Goal: Information Seeking & Learning: Learn about a topic

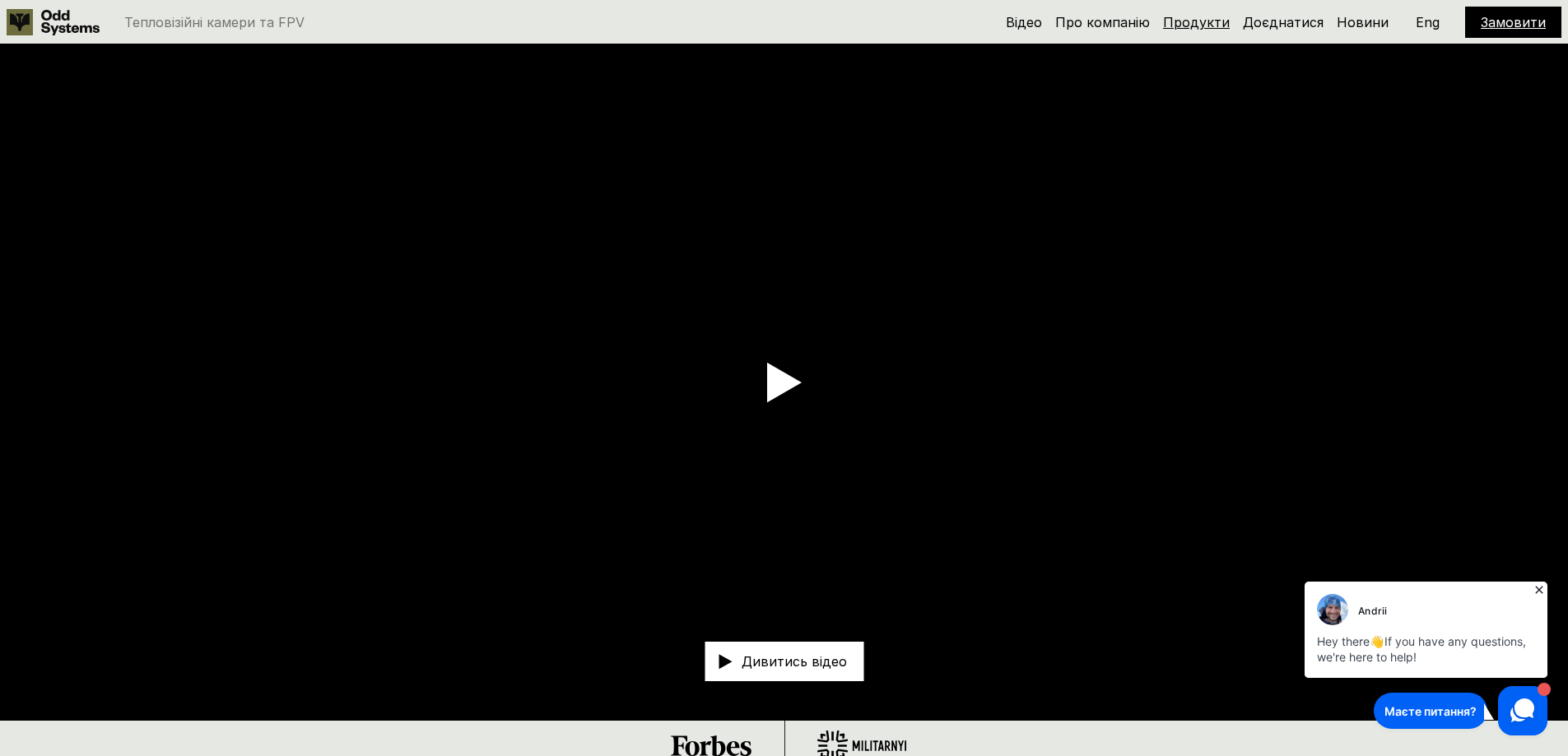
click at [1201, 18] on link "Продукти" at bounding box center [1196, 22] width 67 height 16
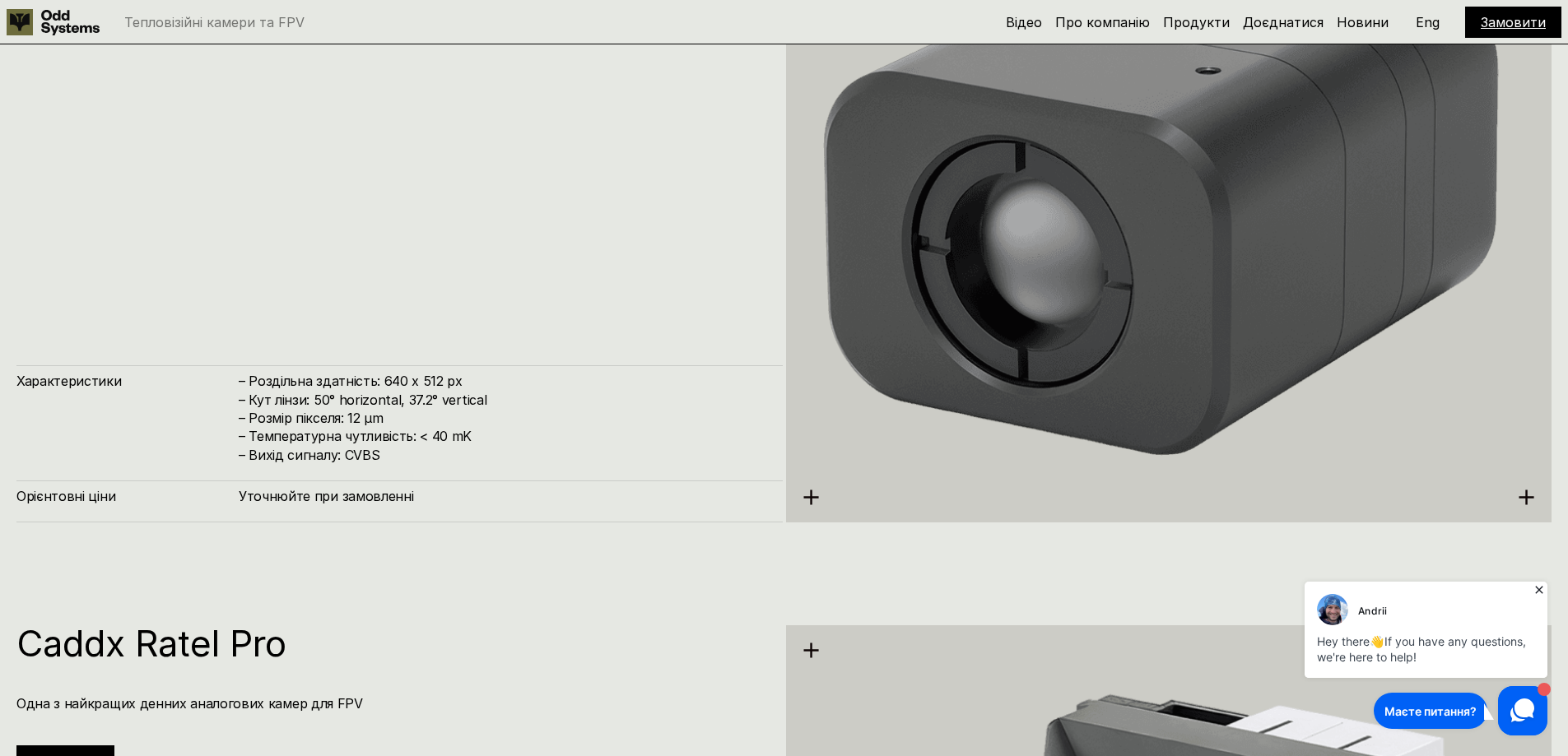
scroll to position [4407, 0]
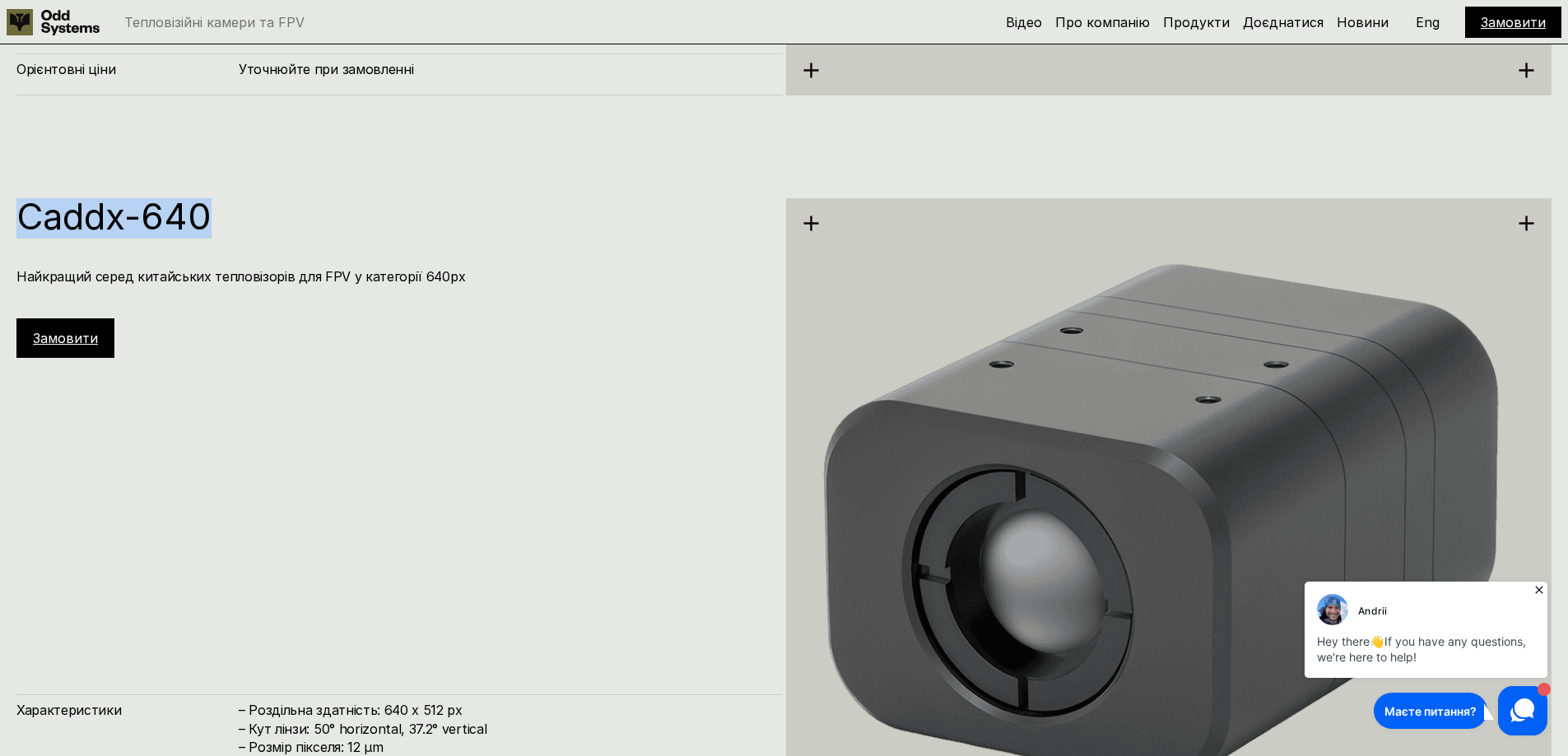
drag, startPoint x: 223, startPoint y: 214, endPoint x: 28, endPoint y: 210, distance: 195.0
click at [28, 210] on h1 "Caddx-640" at bounding box center [391, 216] width 750 height 36
copy h1 "Caddx-640"
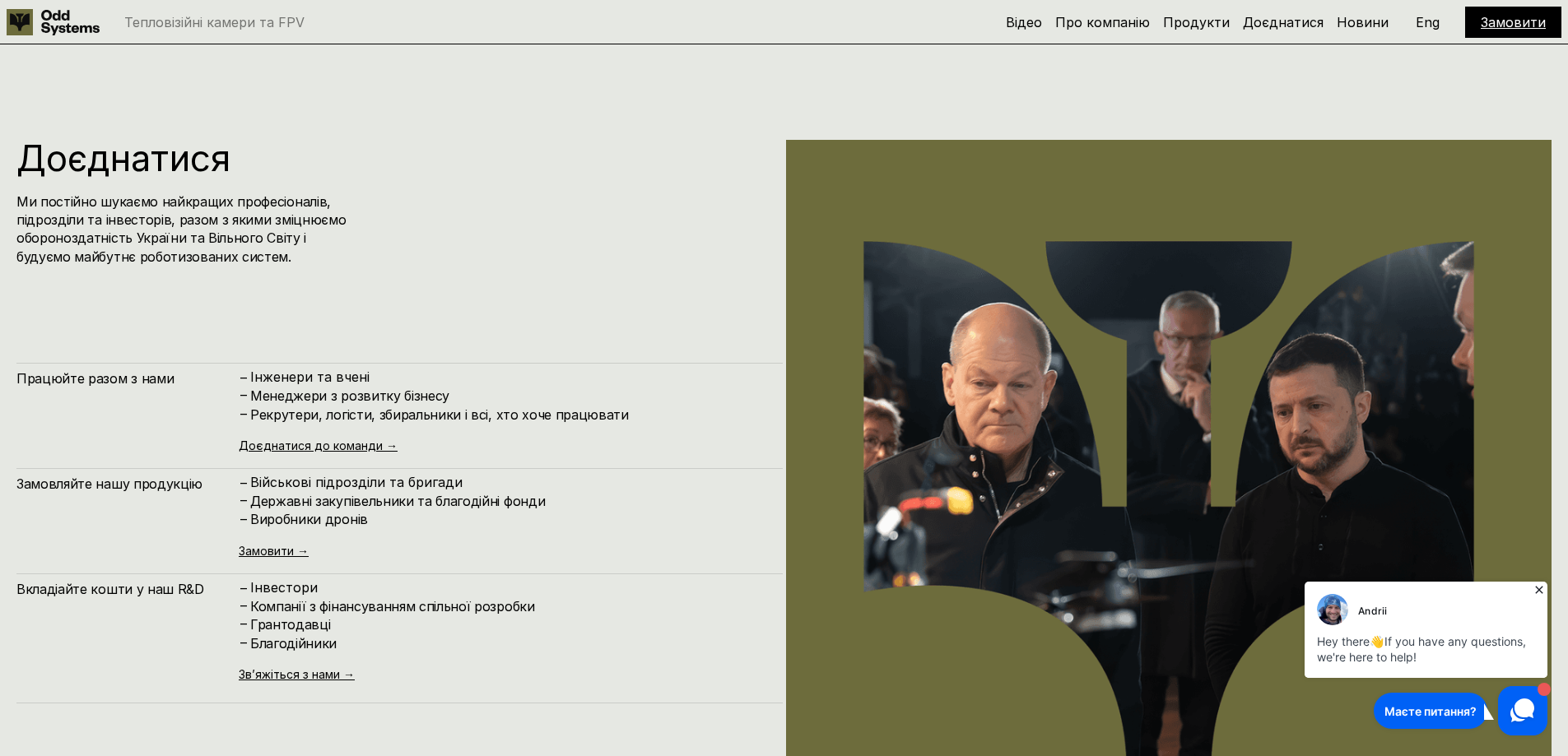
scroll to position [9098, 0]
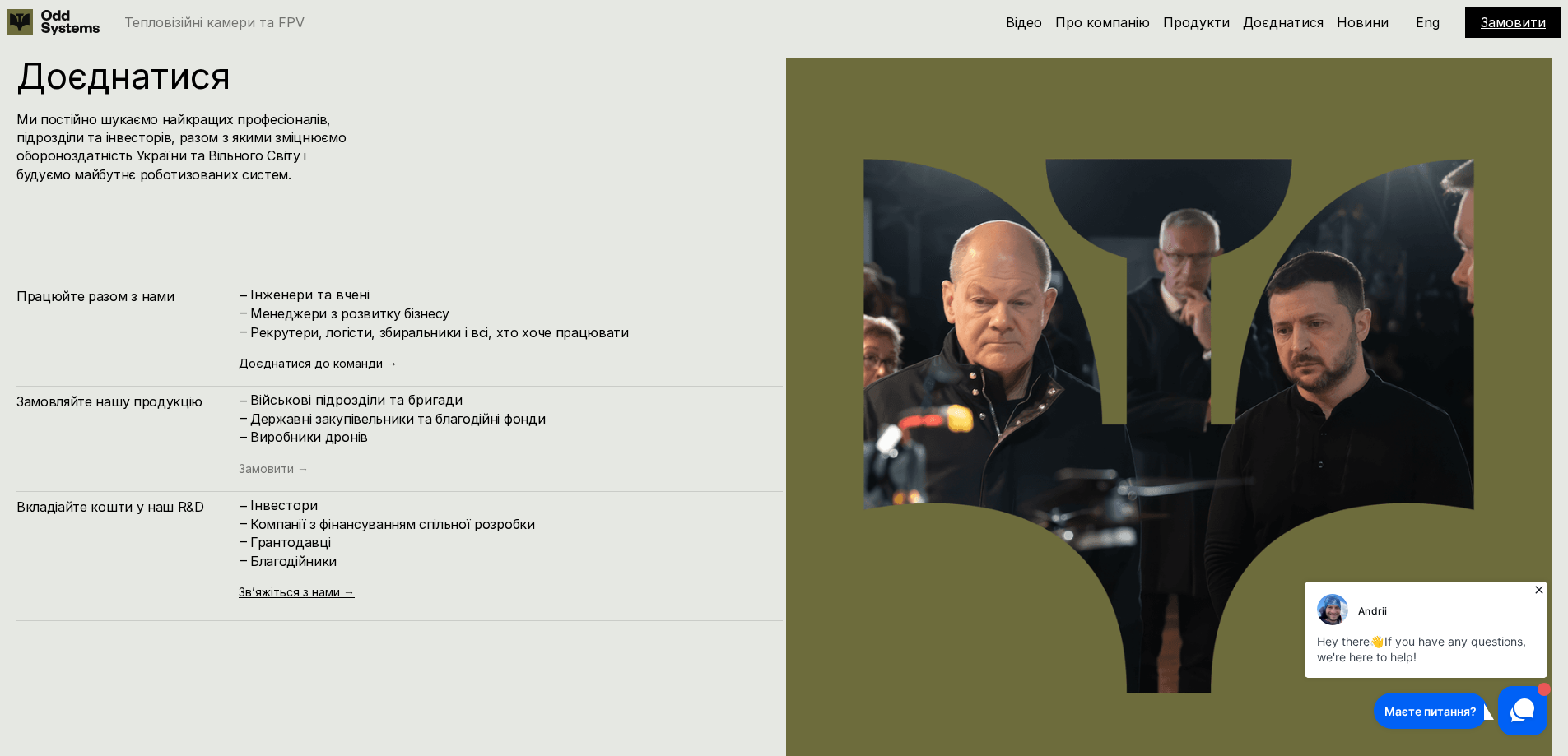
click at [275, 469] on link "Замовити →" at bounding box center [274, 469] width 70 height 14
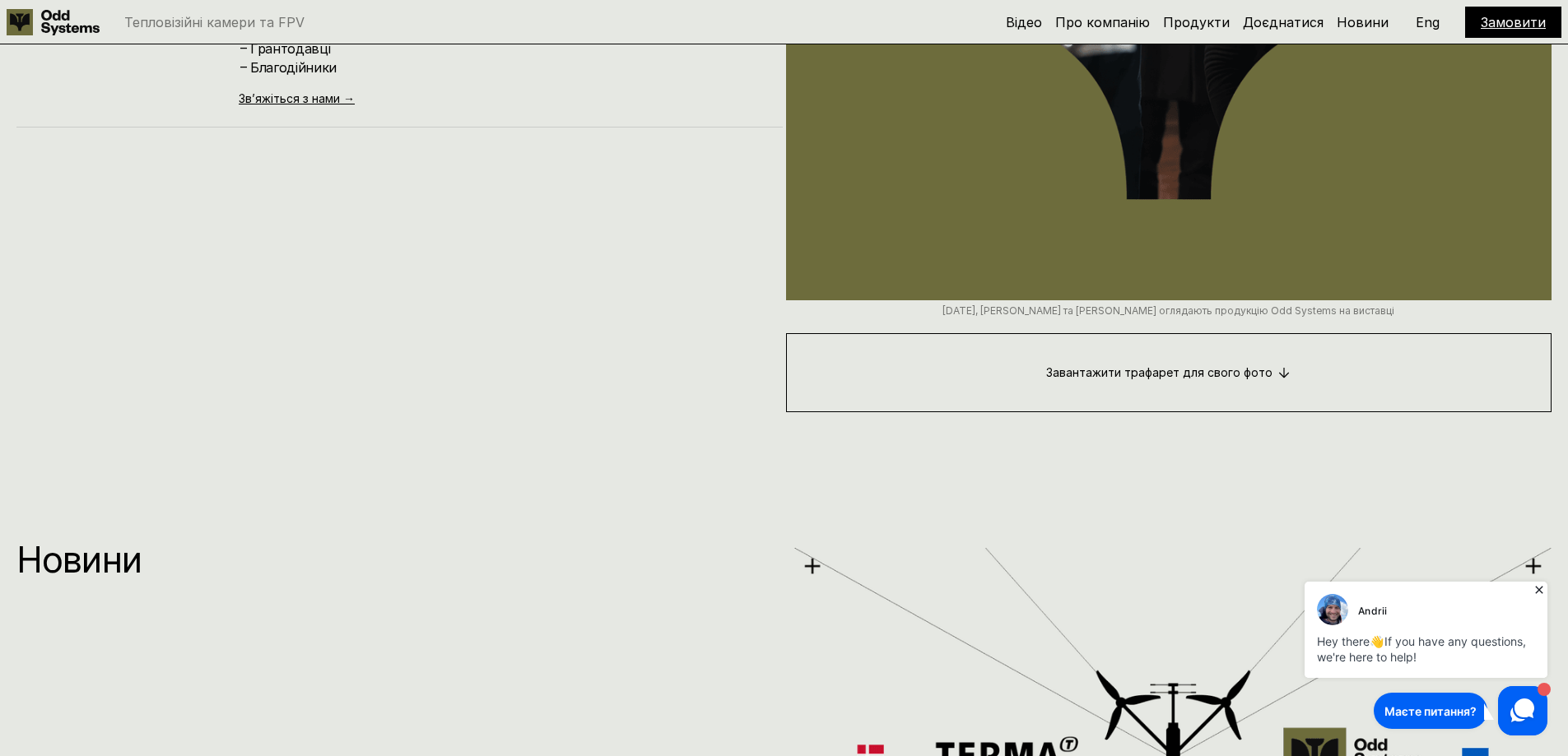
scroll to position [10085, 0]
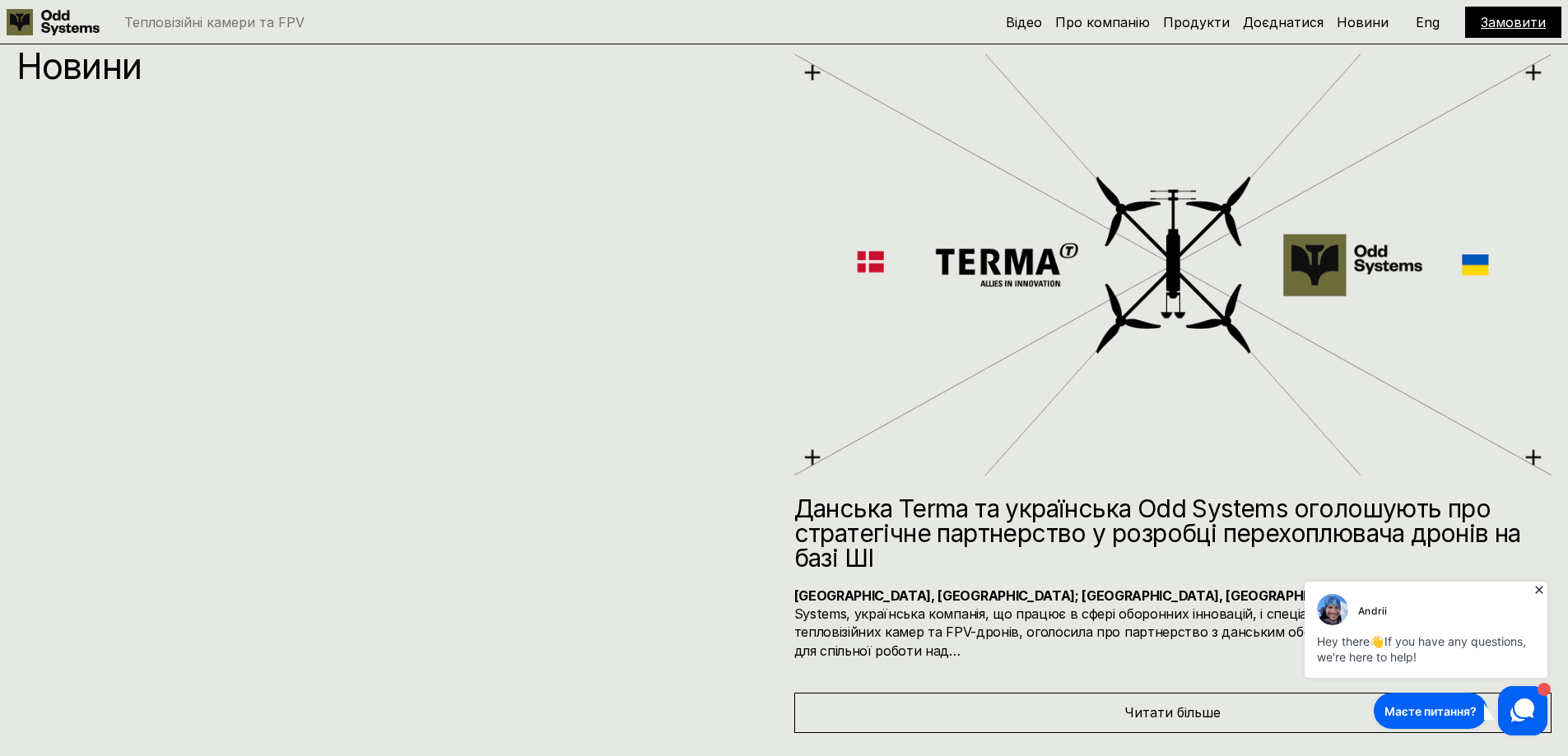
click at [1540, 591] on icon at bounding box center [1539, 590] width 16 height 16
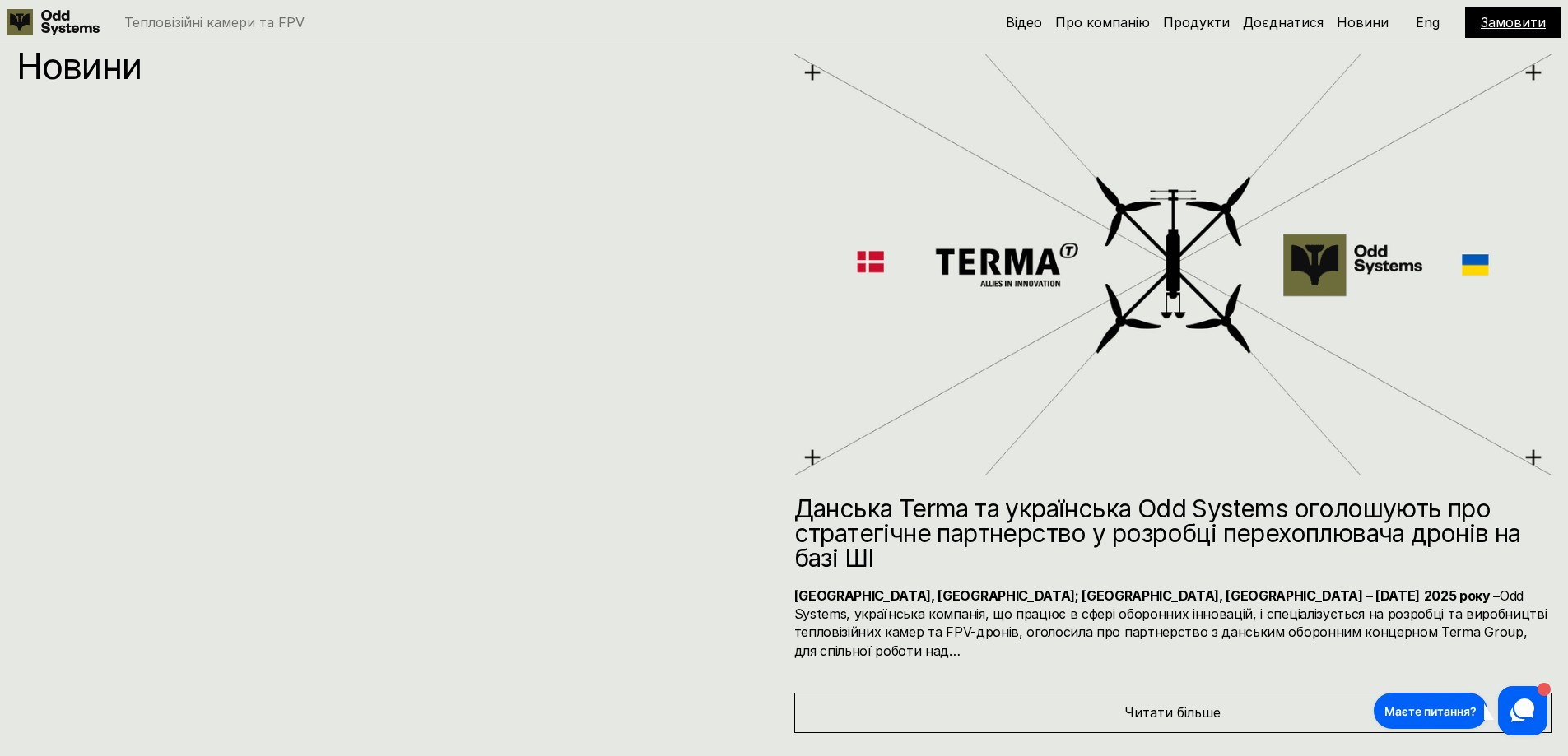
scroll to position [10497, 0]
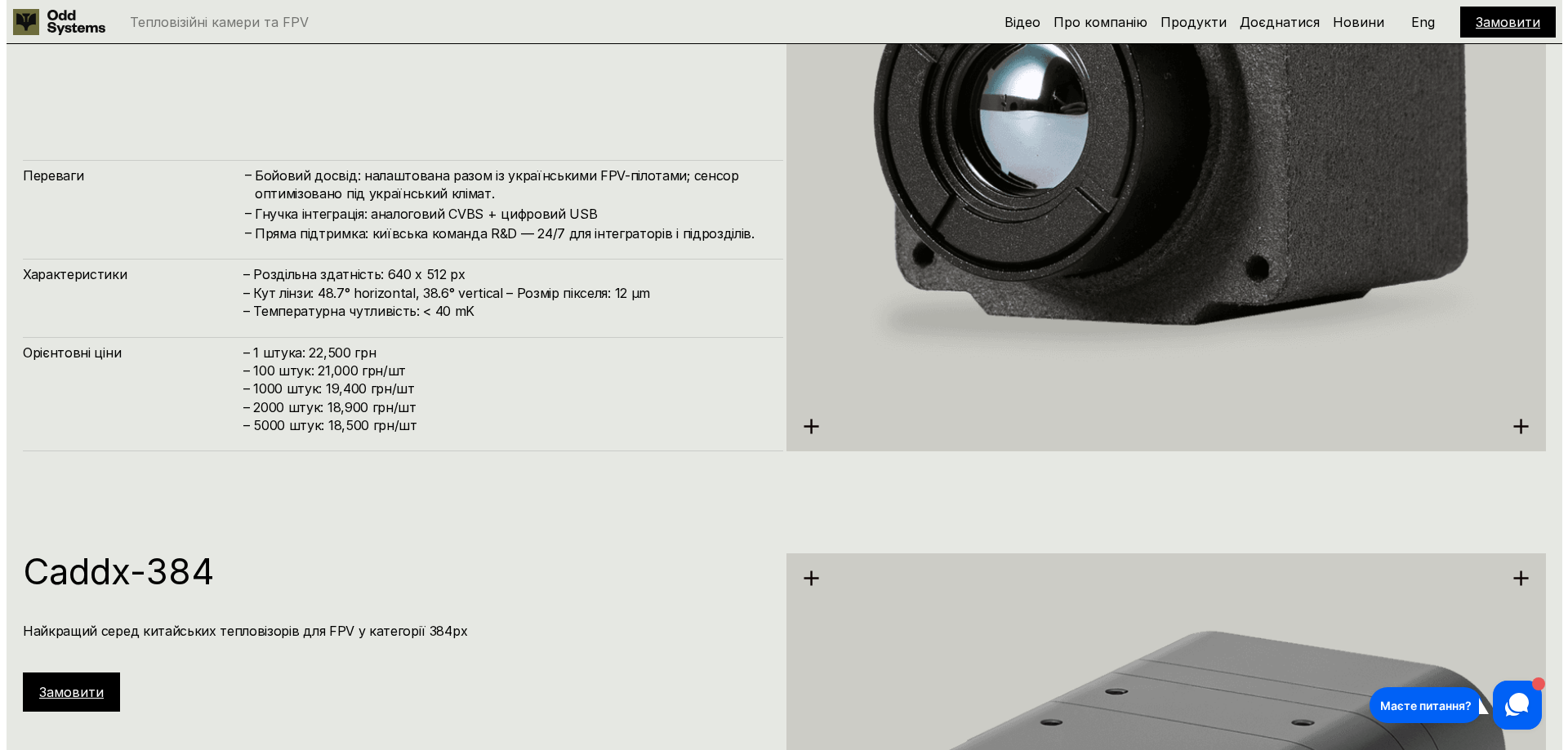
scroll to position [3021, 0]
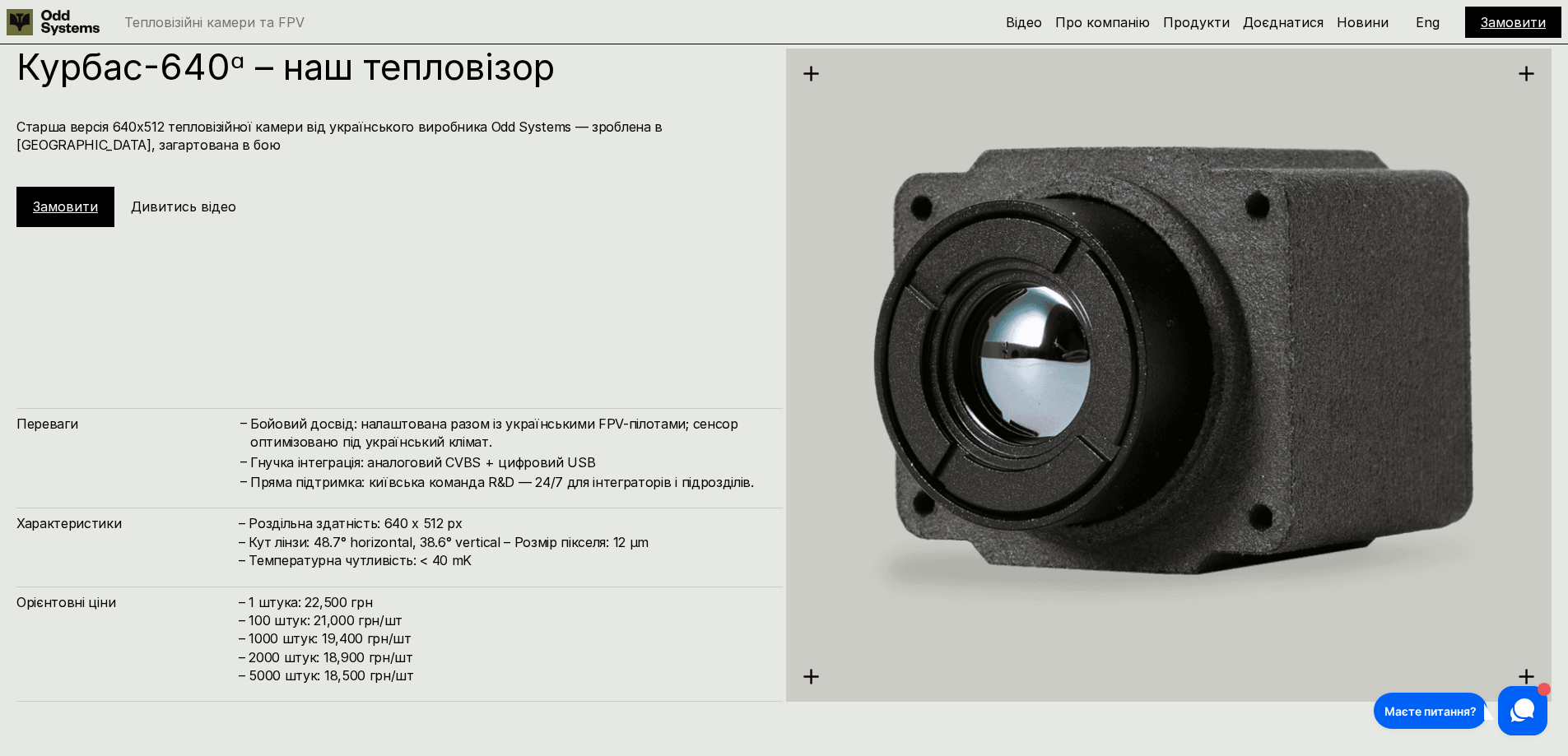
click at [160, 211] on h5 "Дивитись відео" at bounding box center [183, 206] width 105 height 18
